Goal: Information Seeking & Learning: Understand process/instructions

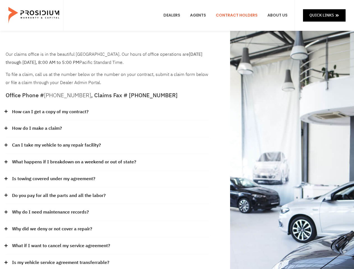
click at [177, 135] on div "How do I make a claim?" at bounding box center [108, 128] width 204 height 17
click at [107, 112] on div "How can I get a copy of my contract?" at bounding box center [108, 112] width 204 height 17
click at [50, 112] on link "How can I get a copy of my contract?" at bounding box center [50, 112] width 77 height 8
click at [107, 129] on div "How do I make a claim?" at bounding box center [108, 128] width 204 height 17
click at [37, 128] on link "How do I make a claim?" at bounding box center [37, 128] width 50 height 8
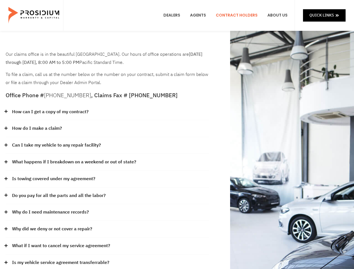
click at [107, 146] on div "Can I take my vehicle to any repair facility?" at bounding box center [108, 145] width 204 height 17
click at [57, 145] on link "Can I take my vehicle to any repair facility?" at bounding box center [56, 145] width 89 height 8
click at [107, 162] on link "What happens if I breakdown on a weekend or out of state?" at bounding box center [74, 162] width 124 height 8
click at [73, 162] on link "What happens if I breakdown on a weekend or out of state?" at bounding box center [74, 162] width 124 height 8
click at [107, 179] on div "Is towing covered under my agreement?" at bounding box center [108, 179] width 204 height 17
